Goal: Use online tool/utility: Utilize a website feature to perform a specific function

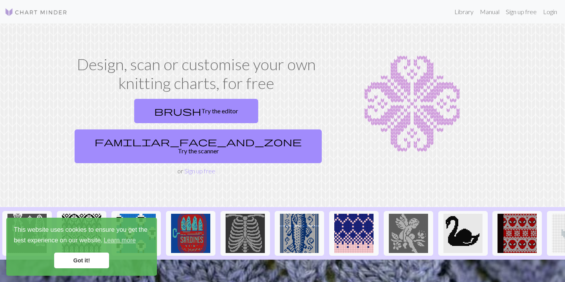
click at [134, 108] on link "brush Try the editor" at bounding box center [196, 111] width 124 height 24
click at [96, 258] on link "Got it!" at bounding box center [81, 261] width 55 height 16
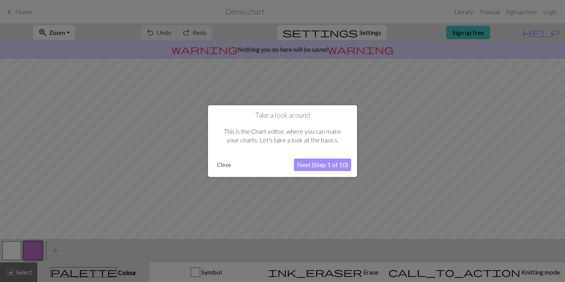
click at [316, 165] on button "Next (Step 1 of 10)" at bounding box center [322, 165] width 57 height 13
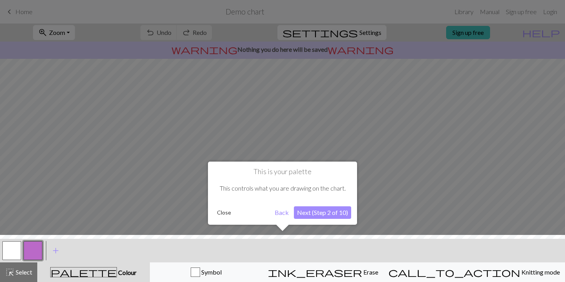
click at [316, 213] on button "Next (Step 2 of 10)" at bounding box center [322, 213] width 57 height 13
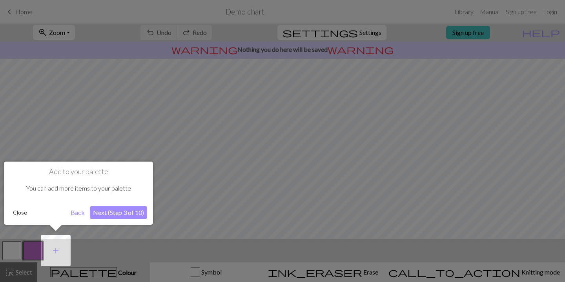
click at [129, 214] on button "Next (Step 3 of 10)" at bounding box center [118, 213] width 57 height 13
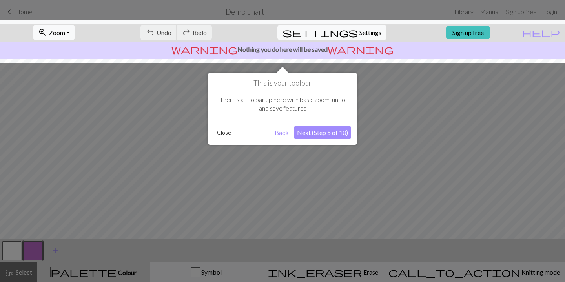
click at [311, 129] on button "Next (Step 5 of 10)" at bounding box center [322, 132] width 57 height 13
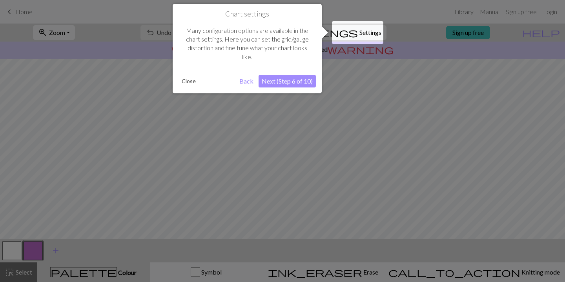
click at [303, 78] on button "Next (Step 6 of 10)" at bounding box center [287, 81] width 57 height 13
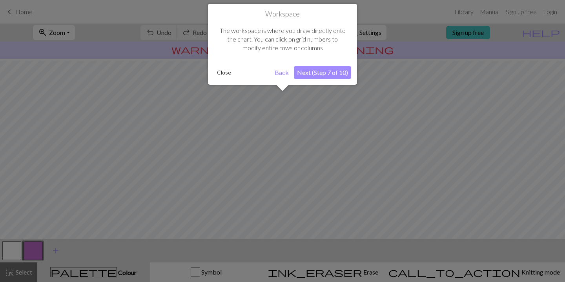
scroll to position [47, 0]
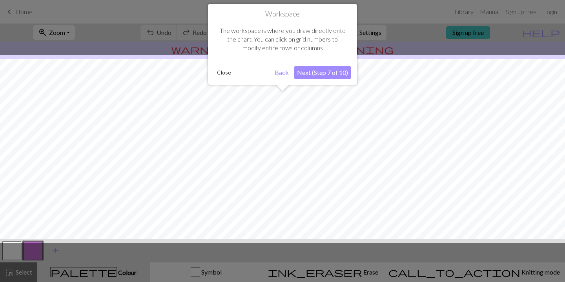
click at [311, 72] on button "Next (Step 7 of 10)" at bounding box center [322, 72] width 57 height 13
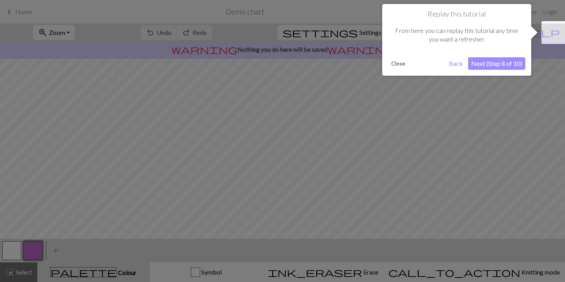
click at [476, 65] on button "Next (Step 8 of 10)" at bounding box center [496, 63] width 57 height 13
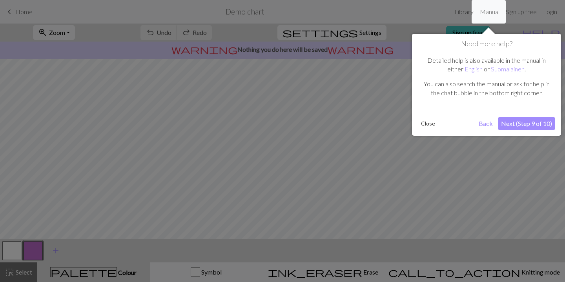
click at [508, 126] on button "Next (Step 9 of 10)" at bounding box center [526, 123] width 57 height 13
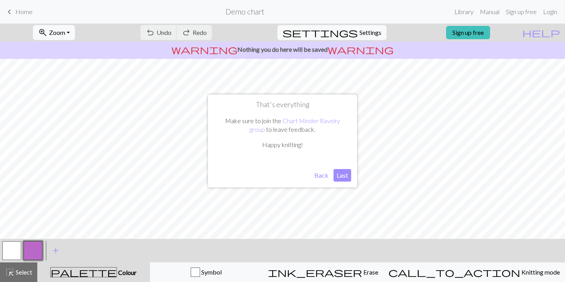
click at [345, 176] on button "Last" at bounding box center [343, 175] width 18 height 13
click at [11, 258] on button "button" at bounding box center [11, 250] width 19 height 19
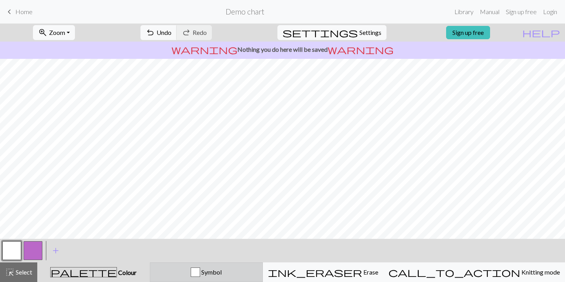
click at [218, 268] on div "Symbol" at bounding box center [206, 272] width 103 height 9
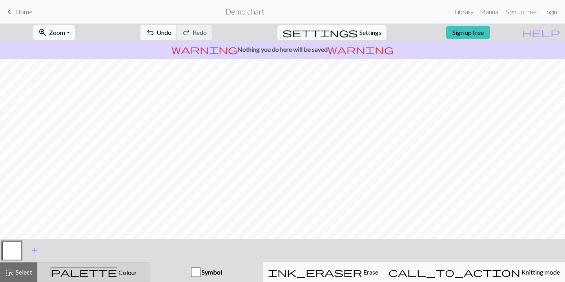
click at [93, 271] on span "palette" at bounding box center [84, 272] width 66 height 11
